Goal: Information Seeking & Learning: Learn about a topic

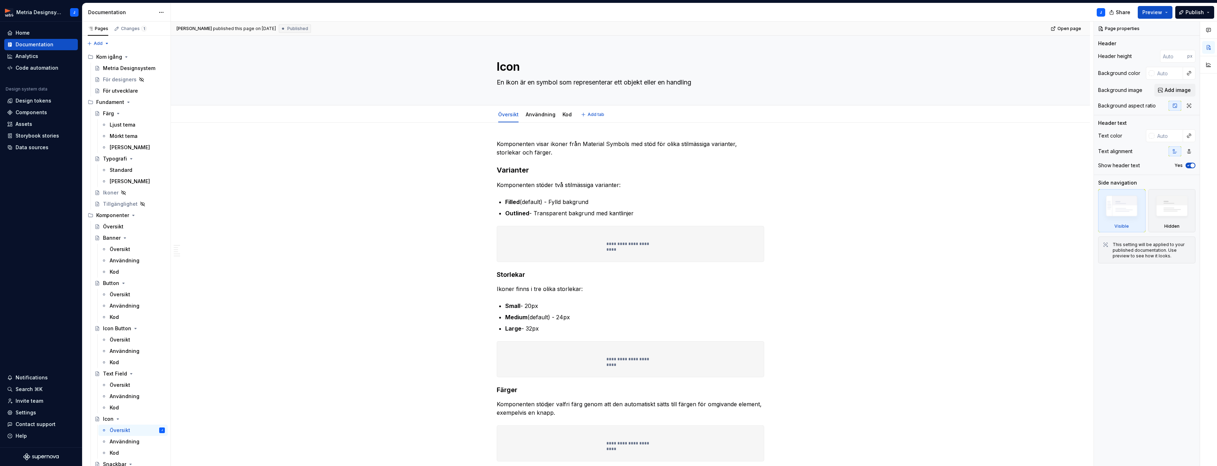
type textarea "*"
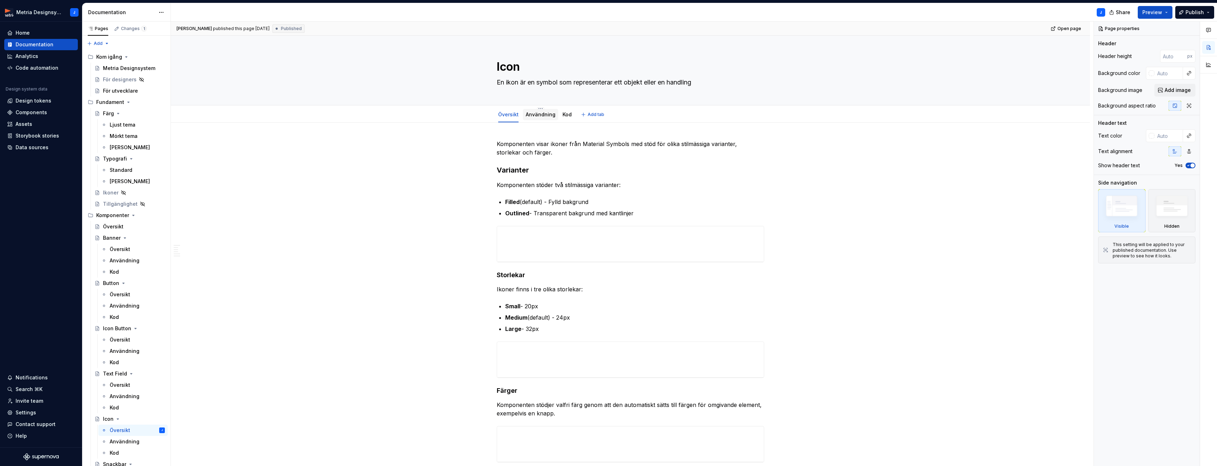
click at [544, 118] on div "Användning" at bounding box center [541, 114] width 30 height 7
click at [539, 118] on div "Användning" at bounding box center [541, 114] width 30 height 7
click at [542, 118] on div "Användning" at bounding box center [541, 114] width 30 height 7
click at [564, 114] on link "Kod" at bounding box center [567, 114] width 9 height 6
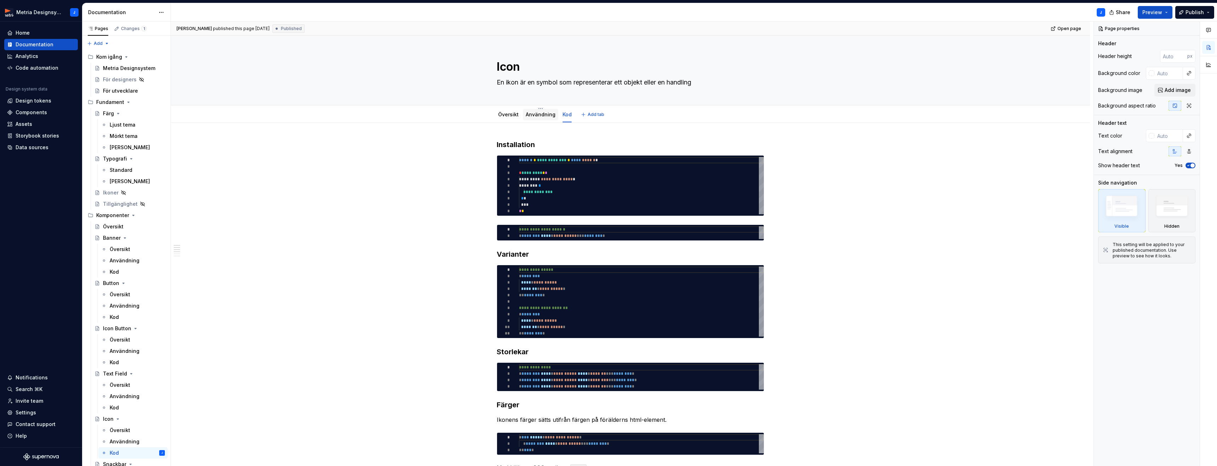
click at [540, 116] on link "Användning" at bounding box center [541, 114] width 30 height 6
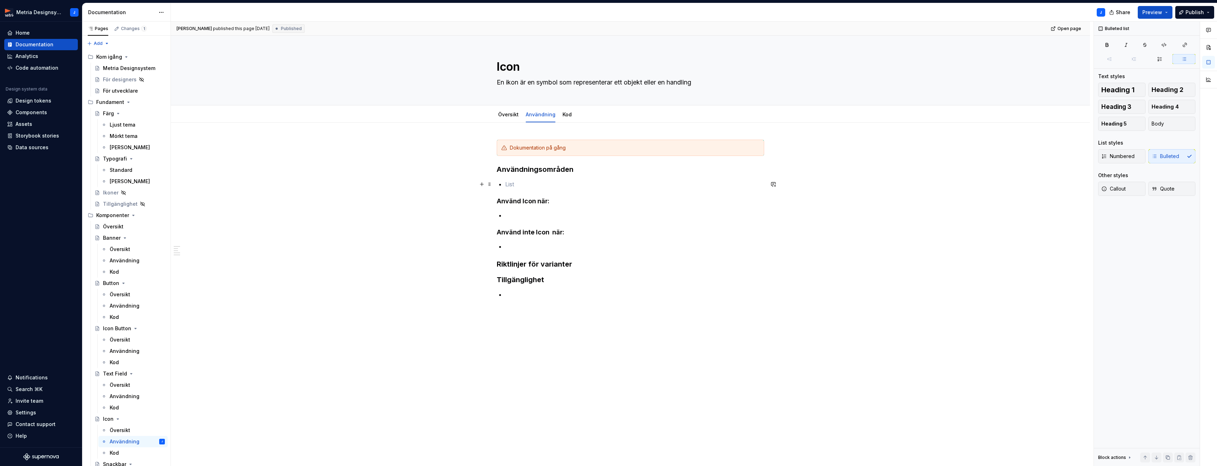
click at [510, 183] on p at bounding box center [634, 184] width 259 height 8
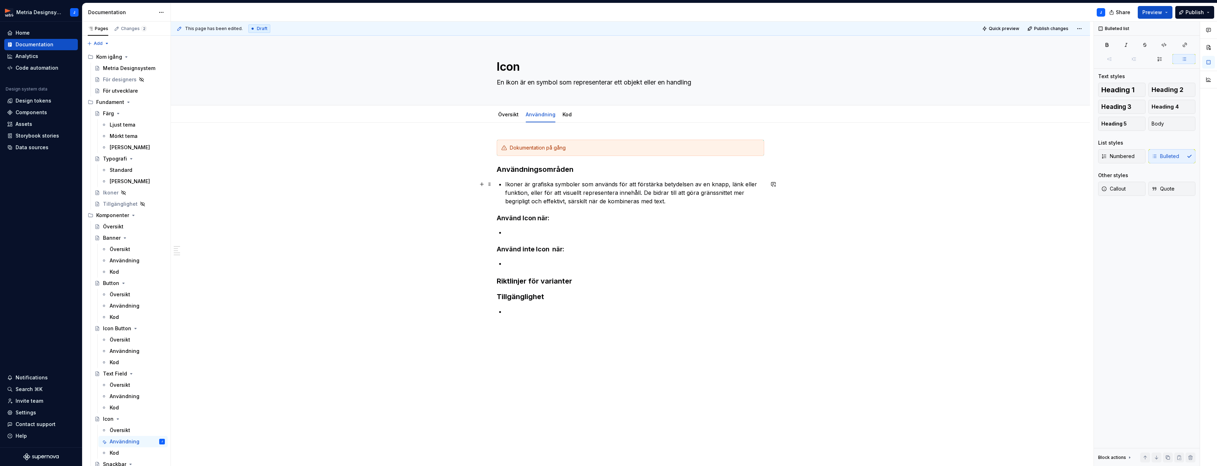
click at [507, 185] on p "Ikoner är grafiska symboler som används för att förstärka betydelsen av en knap…" at bounding box center [634, 192] width 259 height 25
click at [510, 115] on link "Översikt" at bounding box center [508, 114] width 21 height 6
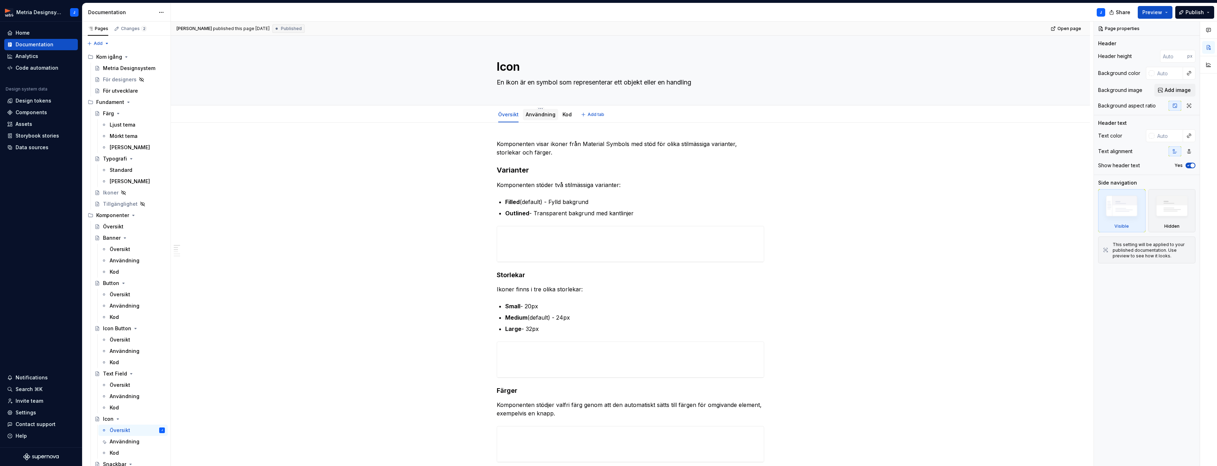
click at [542, 114] on link "Användning" at bounding box center [541, 114] width 30 height 6
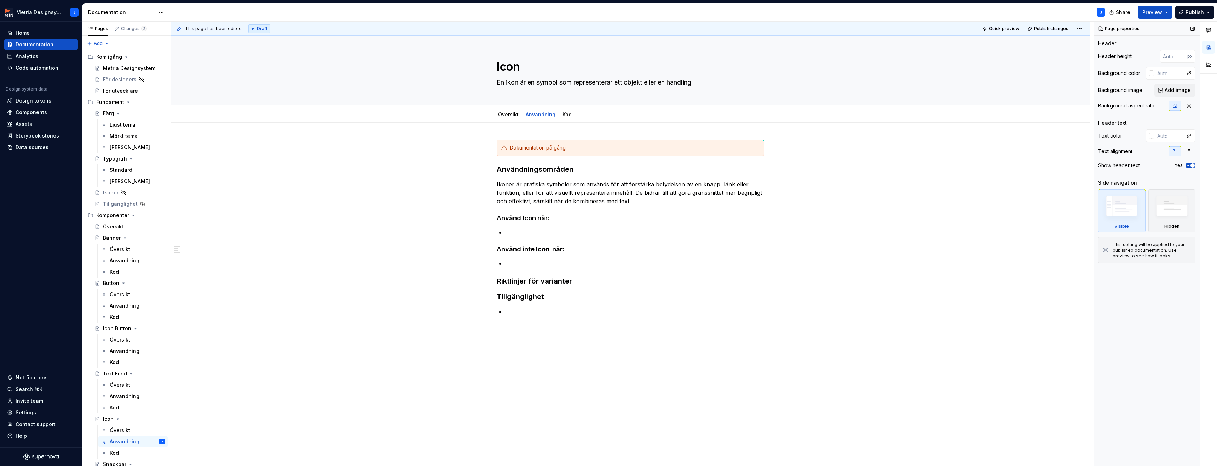
type textarea "*"
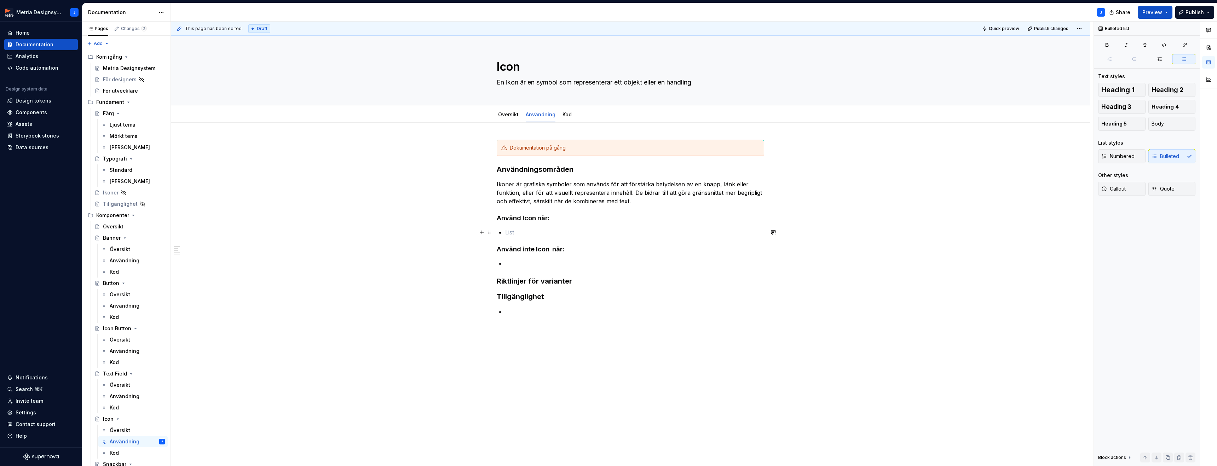
click at [527, 231] on p at bounding box center [634, 232] width 259 height 8
click at [665, 231] on p "Ikonen gör en funktion snabbare att känna igen och förstå. Den används tillsamm…" at bounding box center [634, 240] width 259 height 25
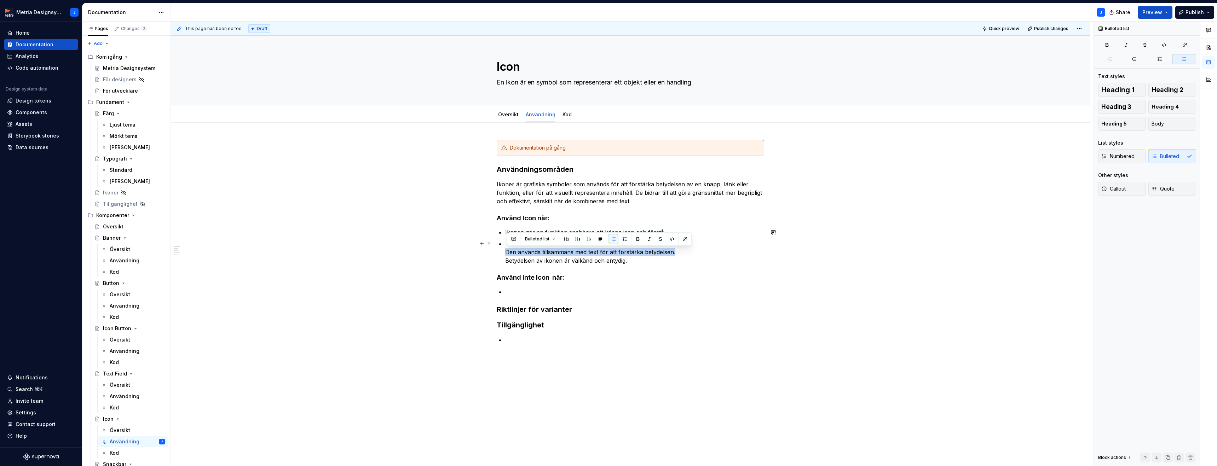
drag, startPoint x: 514, startPoint y: 253, endPoint x: 678, endPoint y: 253, distance: 163.9
click at [678, 253] on p "Den används tillsammans med text för att förstärka betydelsen. Betydelsen av ik…" at bounding box center [634, 252] width 259 height 25
click at [591, 246] on p "Betydelsen av ikonen är välkänd och entydig." at bounding box center [634, 252] width 259 height 25
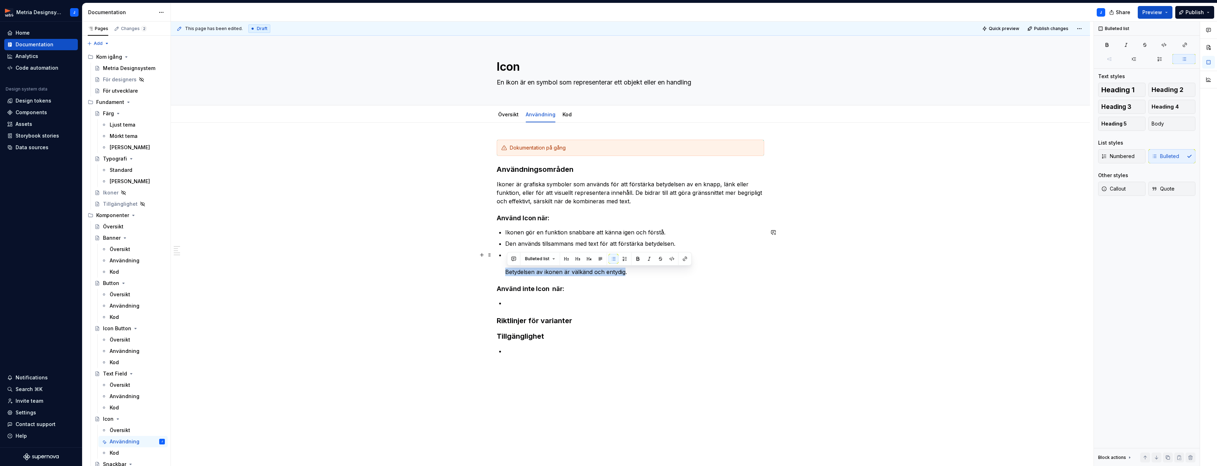
drag, startPoint x: 515, startPoint y: 272, endPoint x: 639, endPoint y: 272, distance: 123.9
click at [626, 270] on p "Betydelsen av ikonen är välkänd och entydig." at bounding box center [634, 263] width 259 height 25
click at [543, 256] on p at bounding box center [634, 263] width 259 height 25
click at [512, 271] on p "Betydelsen av ikonen är välkänd och entydig." at bounding box center [634, 263] width 259 height 25
click at [521, 286] on p at bounding box center [634, 286] width 259 height 8
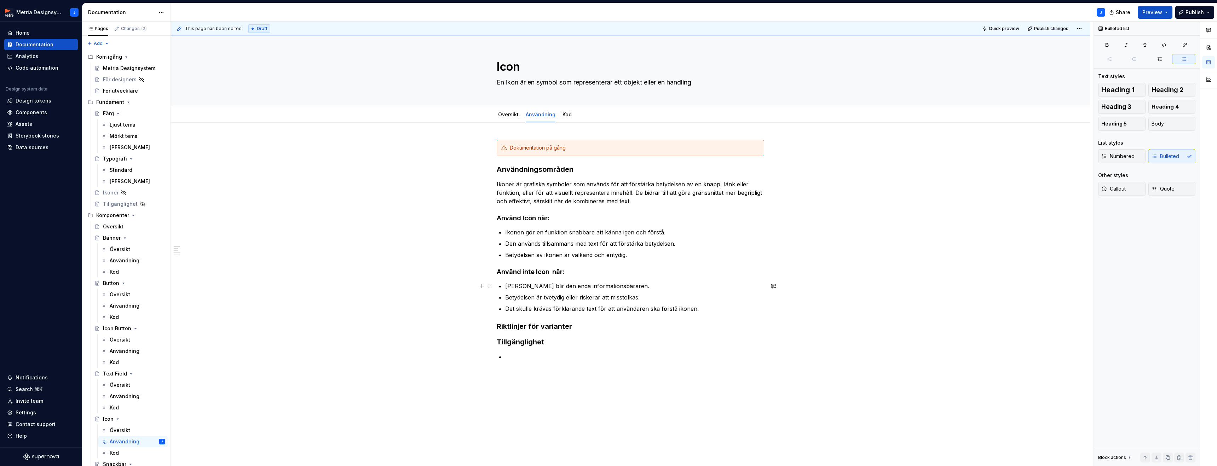
click at [618, 288] on p "Ikonen blir den enda informationsbäraren." at bounding box center [634, 286] width 259 height 8
click at [648, 287] on strong "utan" at bounding box center [654, 286] width 13 height 7
drag, startPoint x: 750, startPoint y: 286, endPoint x: 770, endPoint y: 286, distance: 20.2
click at [750, 286] on p "Ikonen blir den enda informationsbäraren utan stödjande text, tooltip eller ann…" at bounding box center [634, 290] width 259 height 17
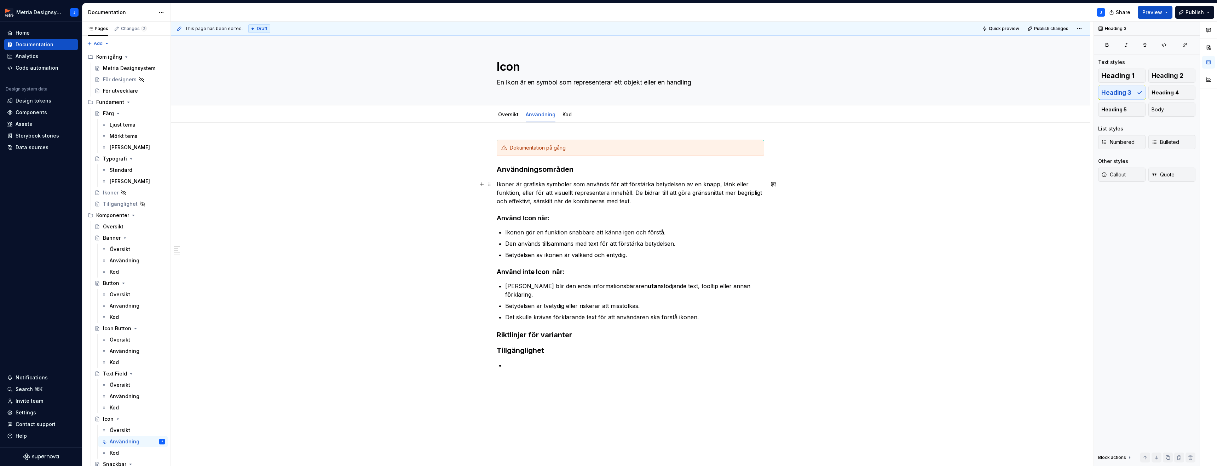
click at [659, 204] on p "Ikoner är grafiska symboler som används för att förstärka betydelsen av en knap…" at bounding box center [631, 192] width 268 height 25
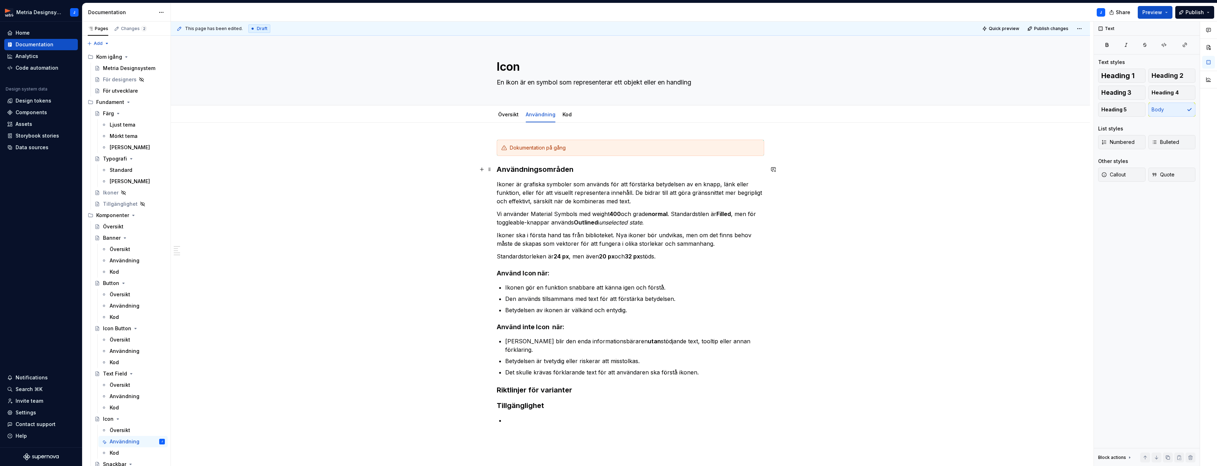
click at [543, 172] on h3 "Användningsområden" at bounding box center [631, 170] width 268 height 10
click at [543, 171] on h3 "Användningsområden" at bounding box center [631, 170] width 268 height 10
click at [510, 113] on link "Översikt" at bounding box center [508, 114] width 21 height 6
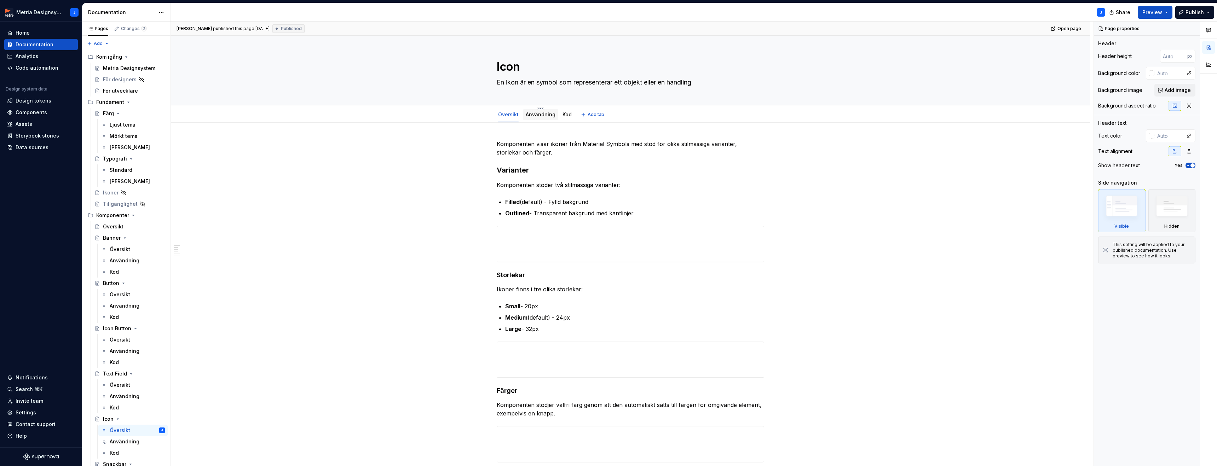
click at [537, 117] on link "Användning" at bounding box center [541, 114] width 30 height 6
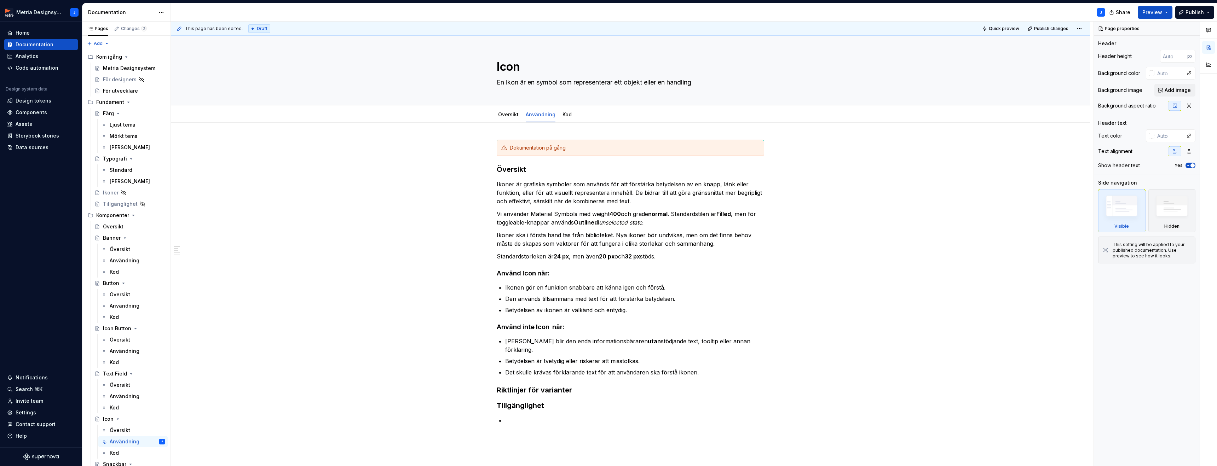
type textarea "*"
click at [521, 169] on h3 "Översikt" at bounding box center [631, 170] width 268 height 10
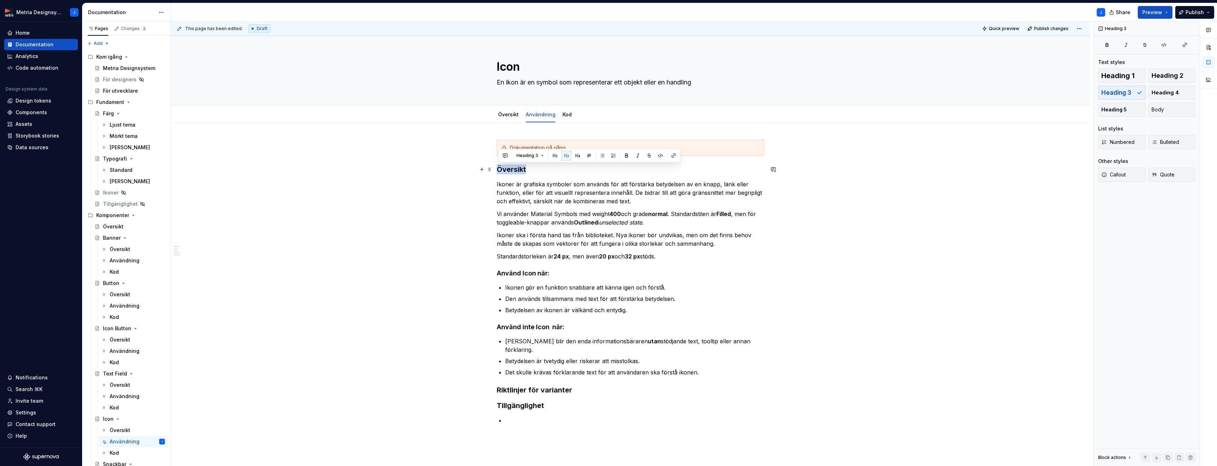
click at [521, 169] on h3 "Översikt" at bounding box center [631, 170] width 268 height 10
drag, startPoint x: 512, startPoint y: 172, endPoint x: 522, endPoint y: 171, distance: 10.6
click at [512, 172] on h3 "Översikt" at bounding box center [631, 170] width 268 height 10
drag, startPoint x: 529, startPoint y: 171, endPoint x: 515, endPoint y: 171, distance: 13.4
click at [515, 171] on h3 "Översikt" at bounding box center [631, 170] width 268 height 10
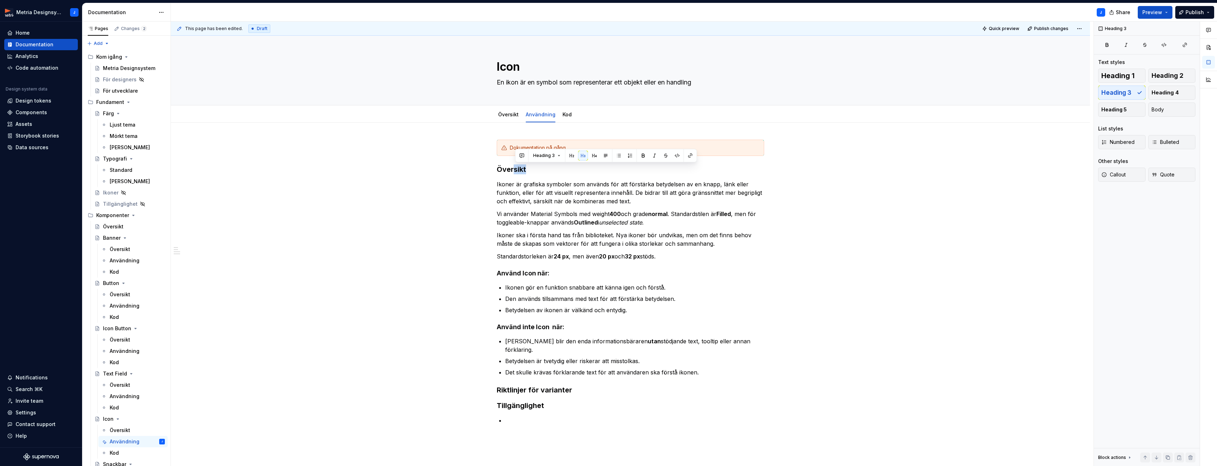
click at [508, 168] on h3 "Översikt" at bounding box center [631, 170] width 268 height 10
drag, startPoint x: 505, startPoint y: 170, endPoint x: 514, endPoint y: 170, distance: 8.1
click at [512, 170] on h3 "Översikt" at bounding box center [631, 170] width 268 height 10
drag, startPoint x: 527, startPoint y: 170, endPoint x: 499, endPoint y: 170, distance: 28.3
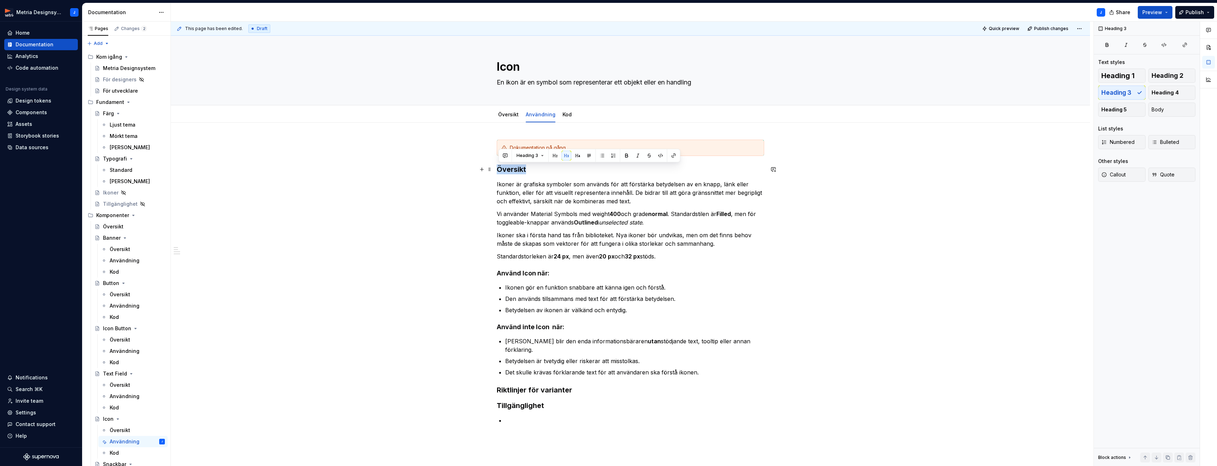
click at [499, 170] on h3 "Översikt" at bounding box center [631, 170] width 268 height 10
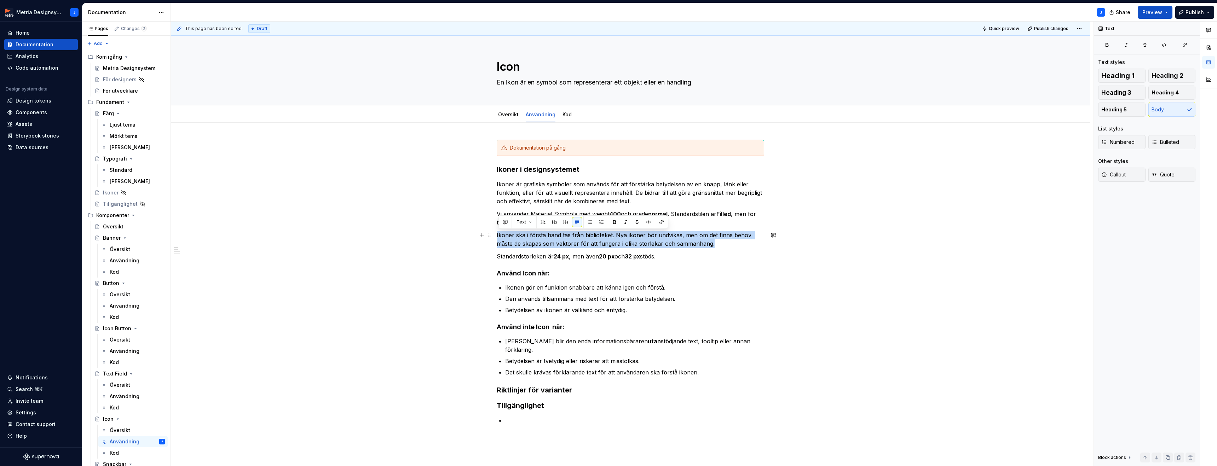
drag, startPoint x: 719, startPoint y: 245, endPoint x: 498, endPoint y: 234, distance: 221.5
click at [498, 233] on div "Dokumentation på gång Ikoner i designsystemet Ikoner är grafiska symboler som a…" at bounding box center [630, 348] width 919 height 451
copy p "Ikoner ska i första hand tas från biblioteket. Nya ikoner bör undvikas, men om …"
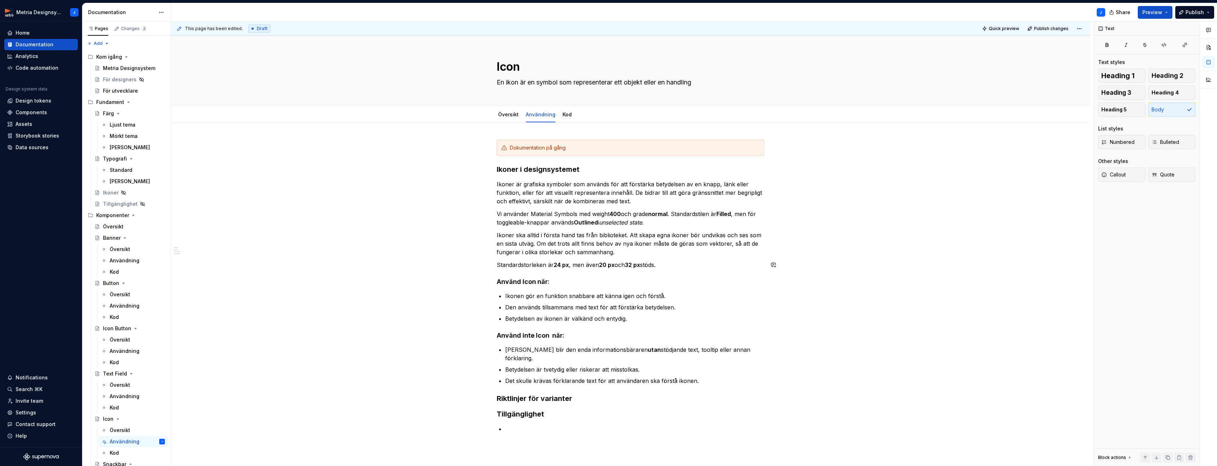
scroll to position [9, 0]
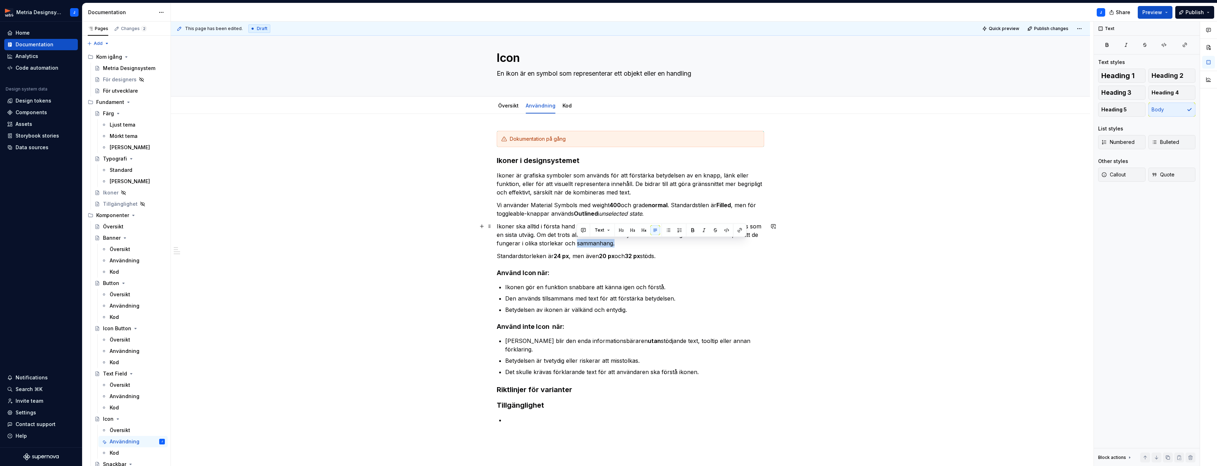
drag, startPoint x: 576, startPoint y: 244, endPoint x: 616, endPoint y: 243, distance: 39.3
click at [616, 243] on p "Ikoner ska alltid i första hand tas från biblioteket. Att skapa egna ikoner bör…" at bounding box center [631, 234] width 268 height 25
type textarea "*"
